Goal: Find specific page/section: Find specific page/section

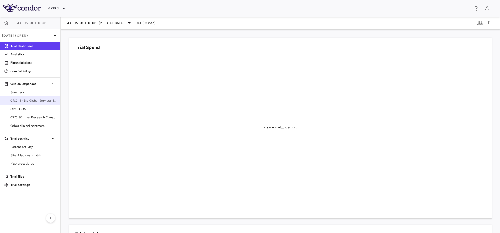
click at [29, 100] on span "CRO KlinEra Global Services, Inc" at bounding box center [33, 101] width 46 height 5
